Goal: Task Accomplishment & Management: Use online tool/utility

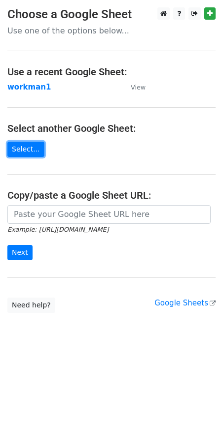
click at [22, 149] on link "Select..." at bounding box center [25, 149] width 37 height 15
click at [23, 89] on strong "workman1" at bounding box center [28, 87] width 43 height 9
click at [18, 152] on link "Select..." at bounding box center [25, 149] width 37 height 15
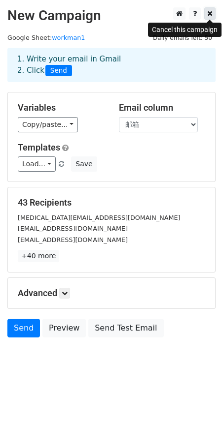
click at [208, 12] on icon at bounding box center [209, 13] width 5 height 7
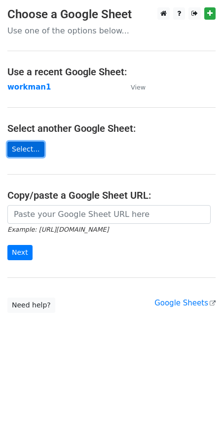
click at [36, 152] on link "Select..." at bounding box center [25, 149] width 37 height 15
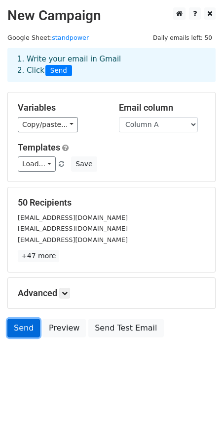
click at [27, 333] on link "Send" at bounding box center [23, 328] width 32 height 19
